Goal: Task Accomplishment & Management: Use online tool/utility

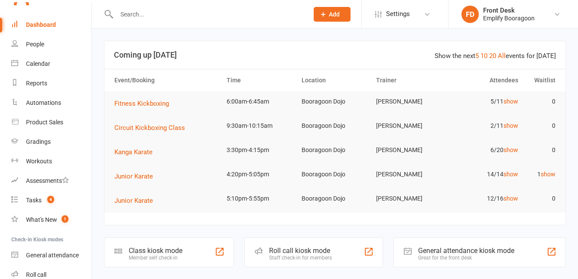
scroll to position [79, 0]
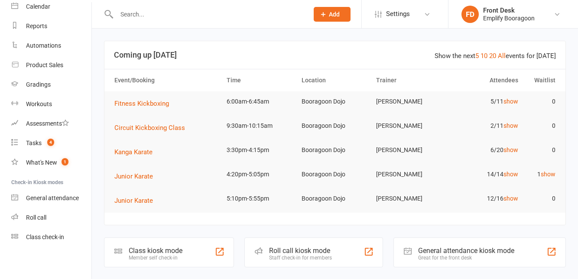
click at [36, 237] on div "Class check-in" at bounding box center [45, 237] width 38 height 7
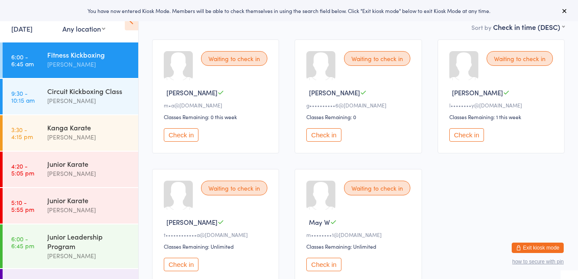
scroll to position [88, 0]
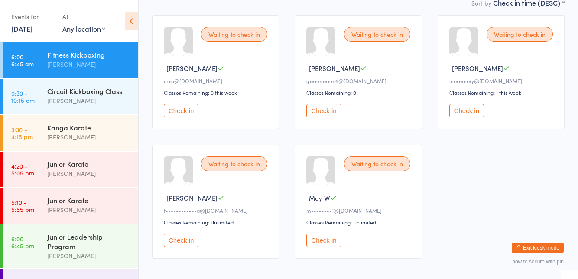
click at [314, 245] on button "Check in" at bounding box center [323, 240] width 35 height 13
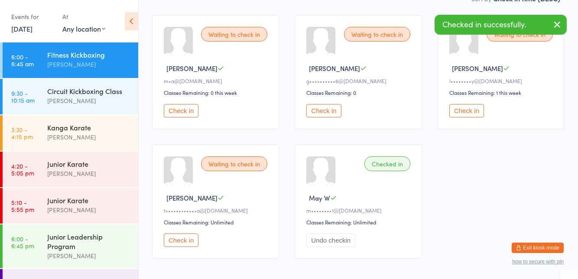
click at [315, 113] on button "Check in" at bounding box center [323, 110] width 35 height 13
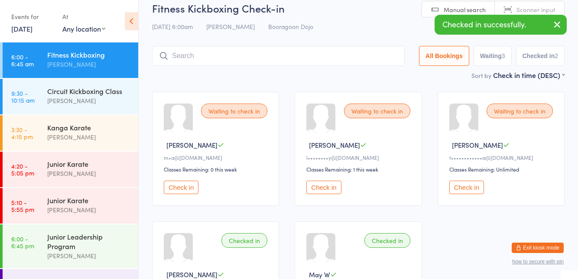
scroll to position [10, 0]
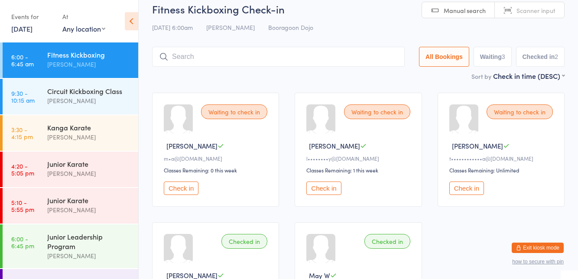
click at [466, 187] on button "Check in" at bounding box center [466, 188] width 35 height 13
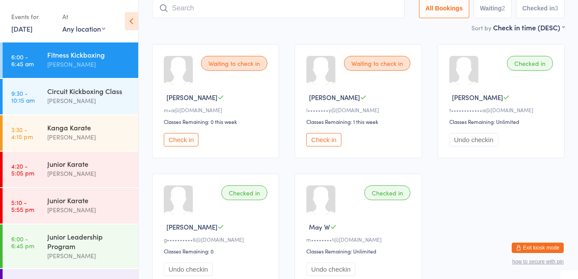
scroll to position [59, 0]
